Goal: Task Accomplishment & Management: Manage account settings

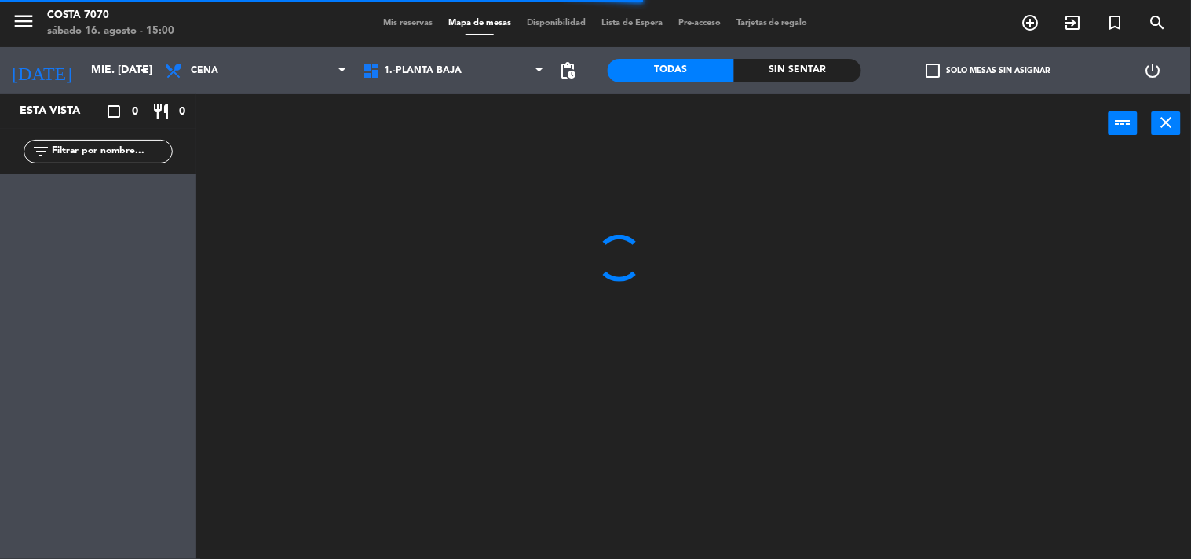
click at [404, 27] on span "Mis reservas" at bounding box center [407, 23] width 65 height 9
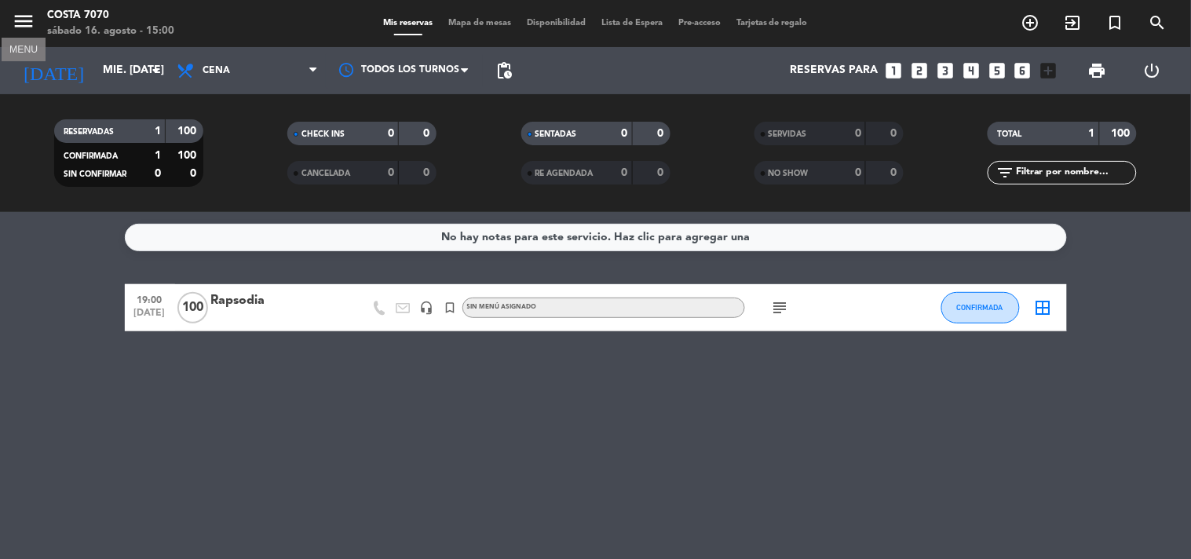
click at [24, 16] on icon "menu" at bounding box center [24, 21] width 24 height 24
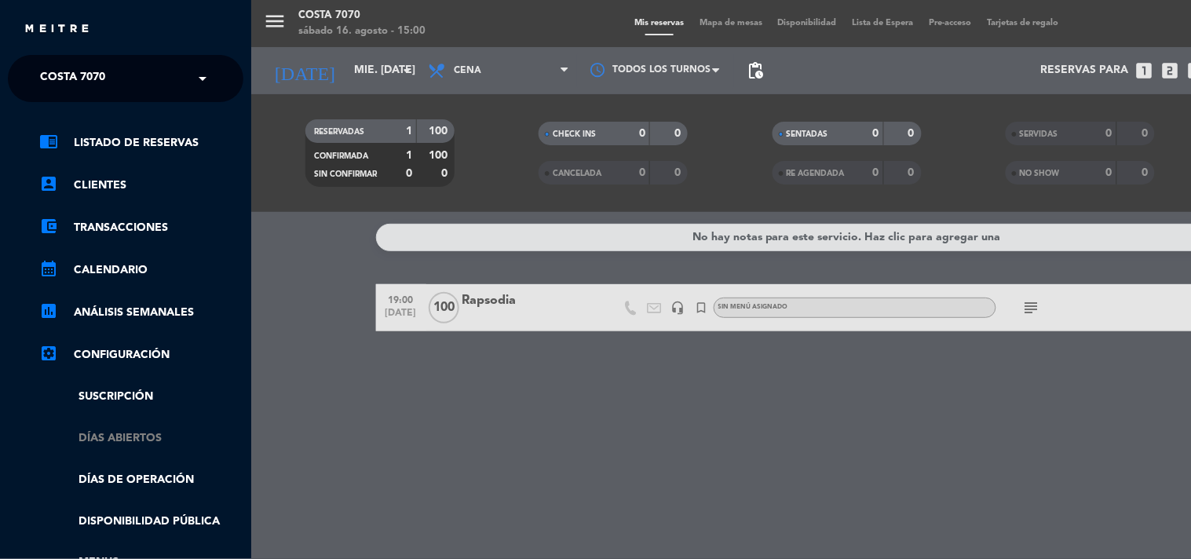
click at [137, 440] on link "Días abiertos" at bounding box center [141, 439] width 204 height 18
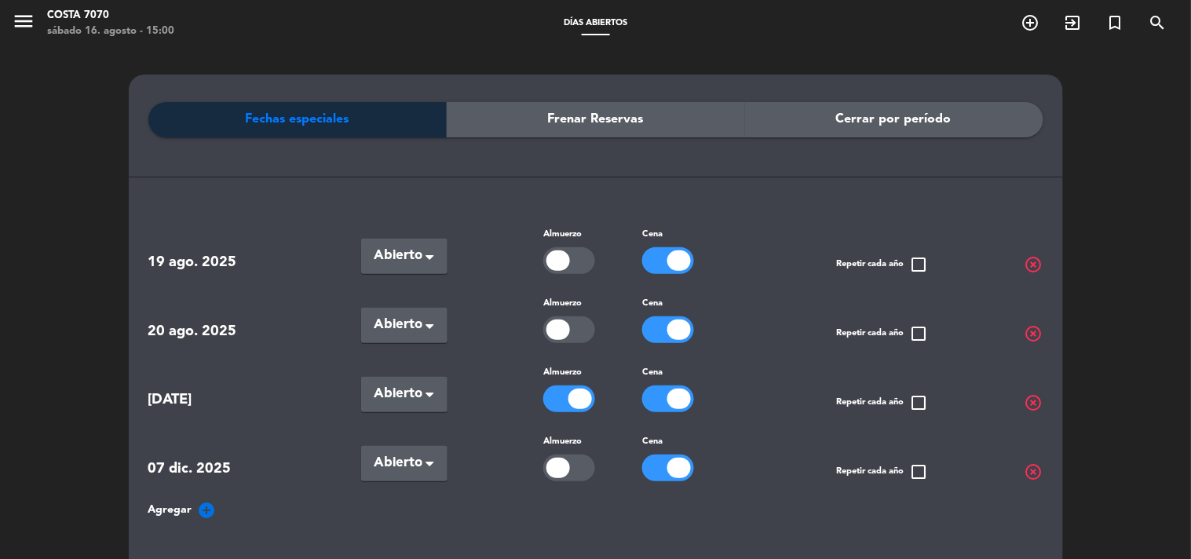
click at [181, 503] on span "Agregar" at bounding box center [170, 510] width 44 height 18
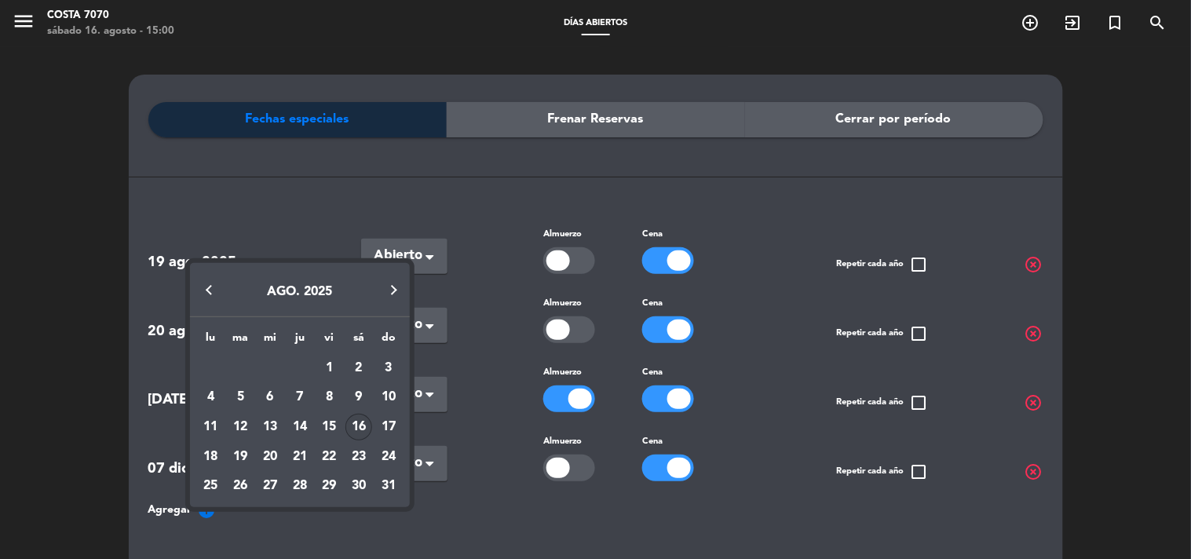
click at [397, 291] on button "Next month" at bounding box center [394, 290] width 31 height 31
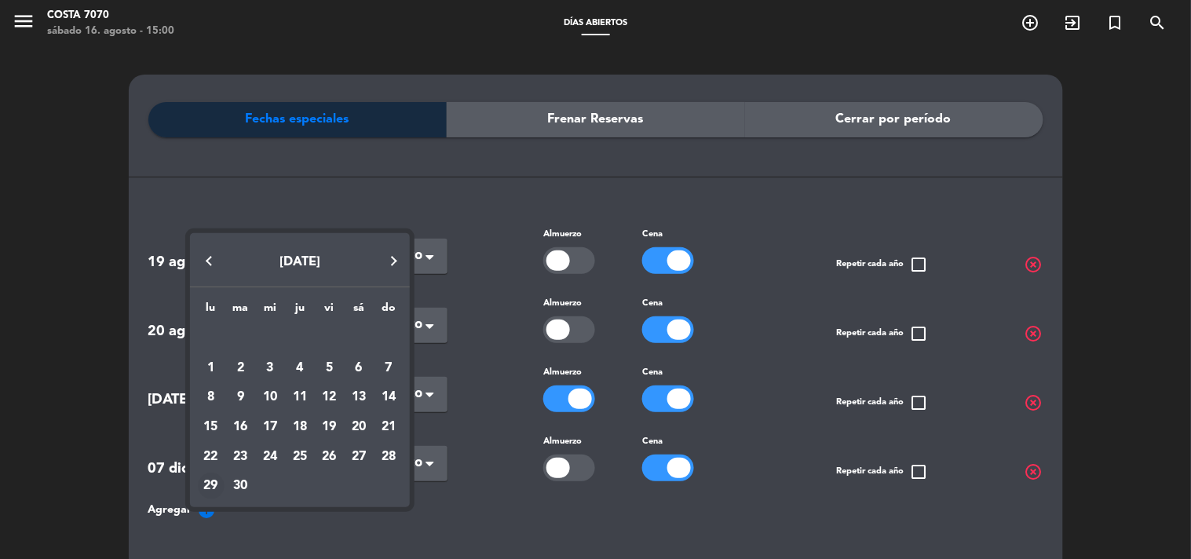
click at [216, 485] on div "29" at bounding box center [211, 486] width 27 height 27
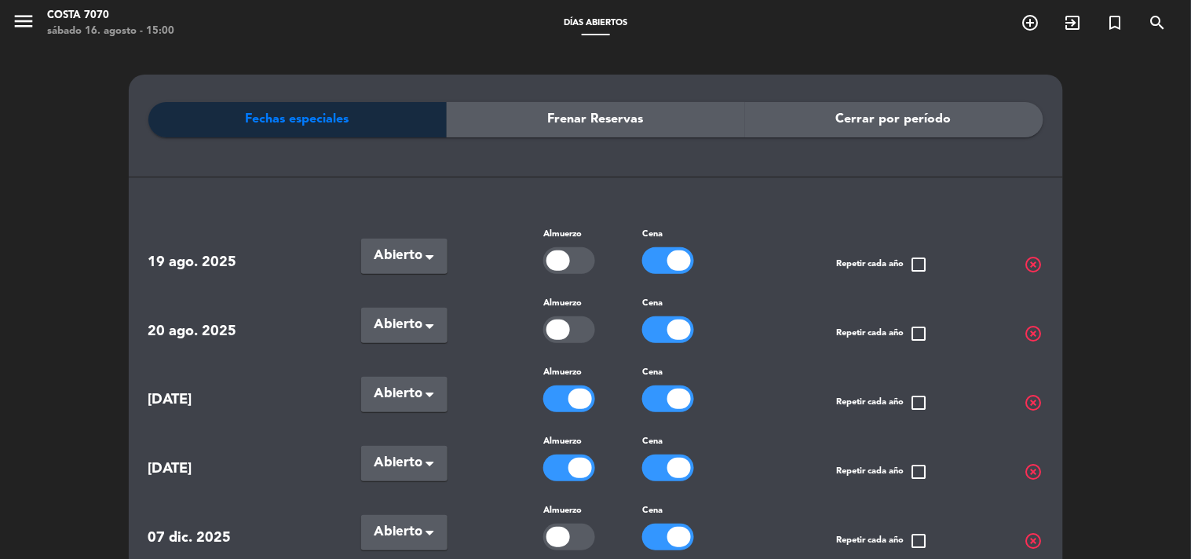
click at [573, 463] on div at bounding box center [581, 468] width 24 height 20
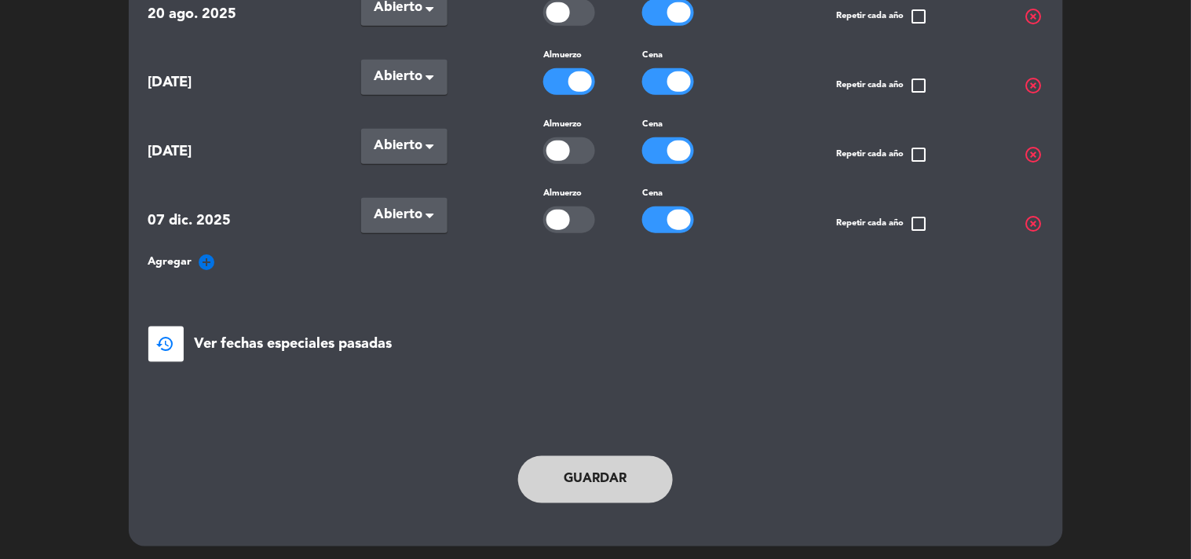
click at [619, 482] on button "Guardar" at bounding box center [595, 479] width 155 height 47
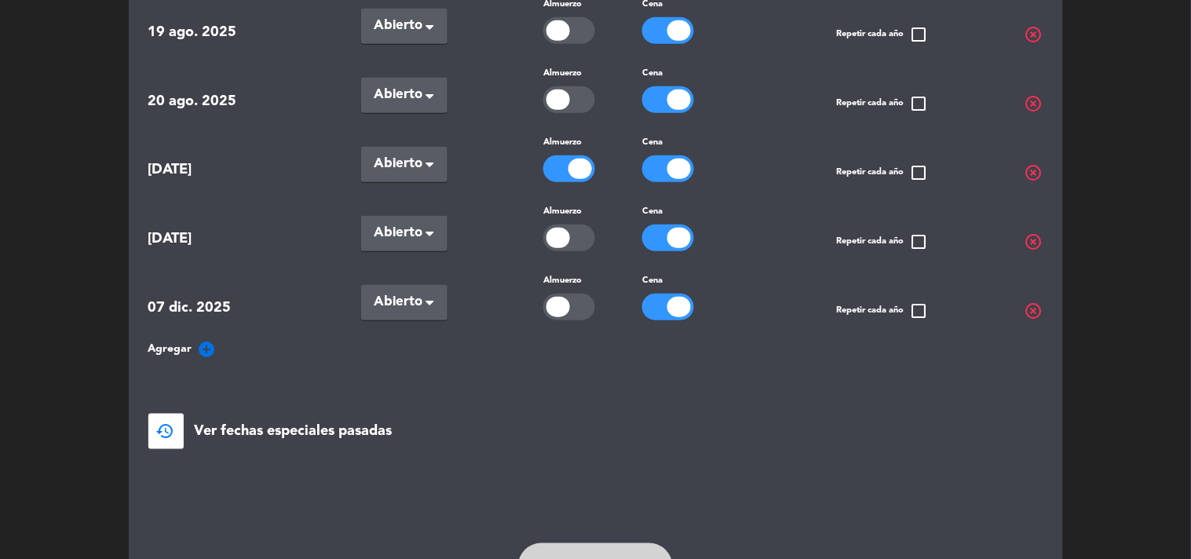
scroll to position [0, 0]
